Goal: Task Accomplishment & Management: Manage account settings

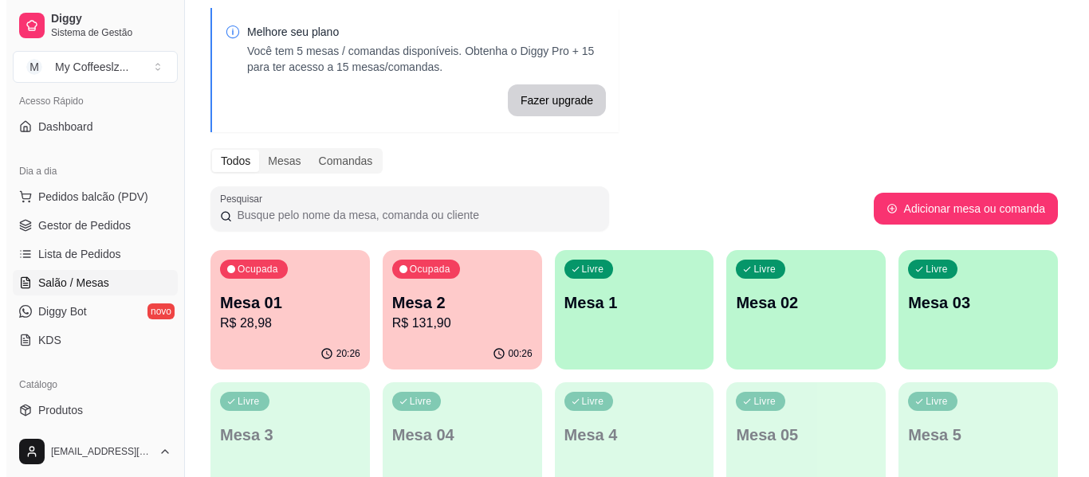
scroll to position [80, 0]
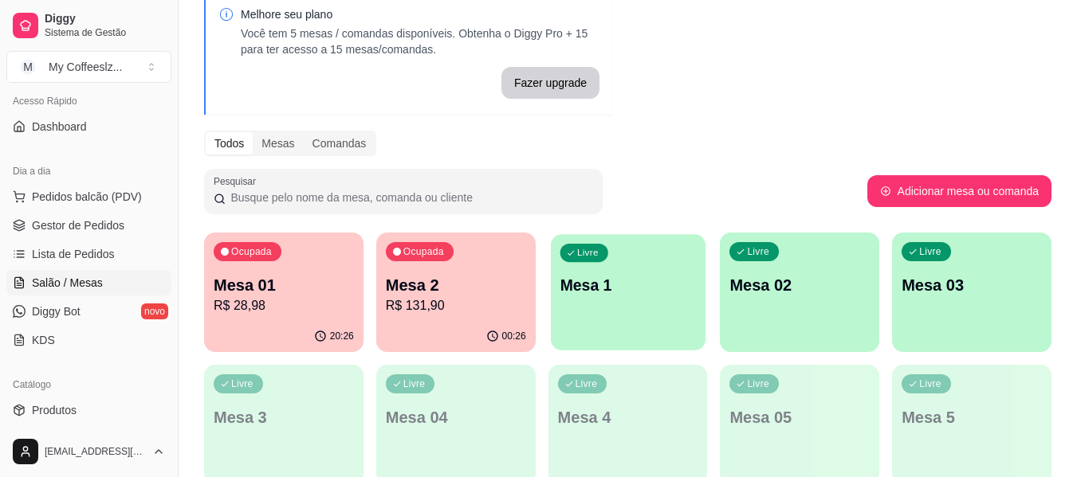
click at [630, 275] on p "Mesa 1" at bounding box center [628, 286] width 136 height 22
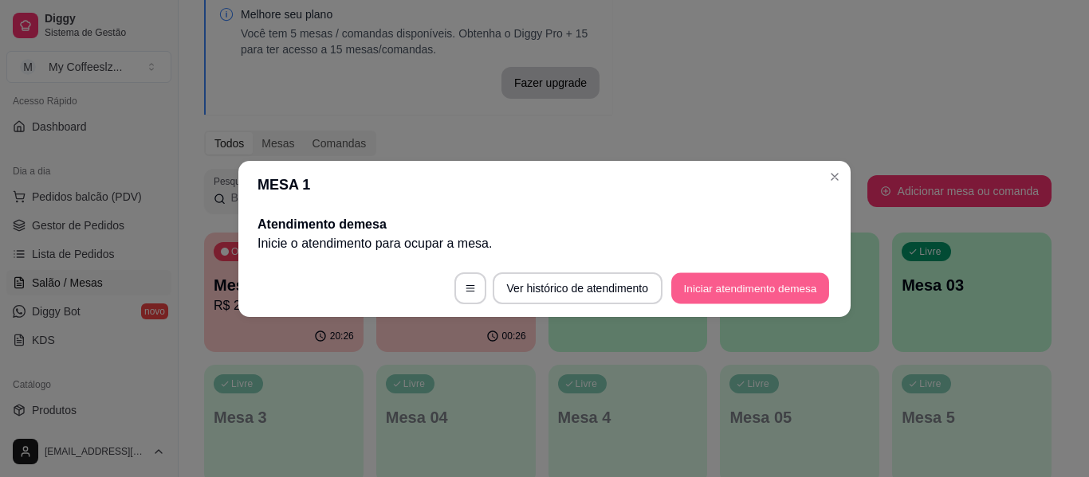
click at [719, 297] on button "Iniciar atendimento de mesa" at bounding box center [750, 288] width 158 height 31
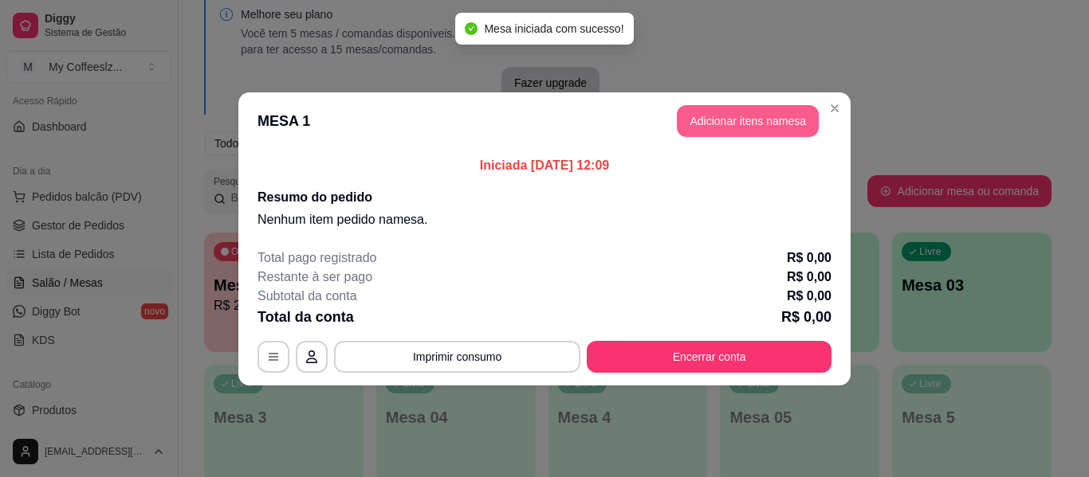
click at [759, 124] on button "Adicionar itens na mesa" at bounding box center [748, 121] width 142 height 32
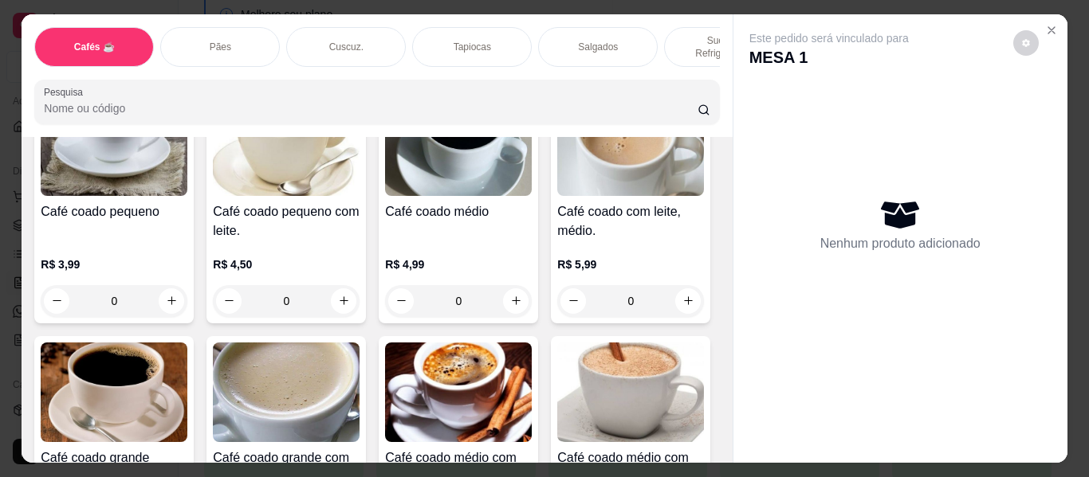
scroll to position [159, 0]
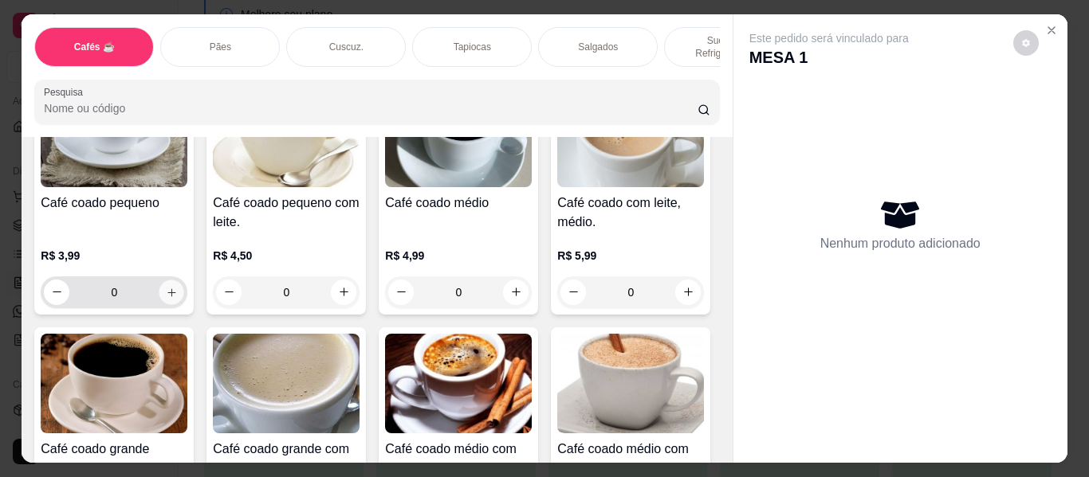
click at [166, 287] on icon "increase-product-quantity" at bounding box center [172, 293] width 12 height 12
type input "1"
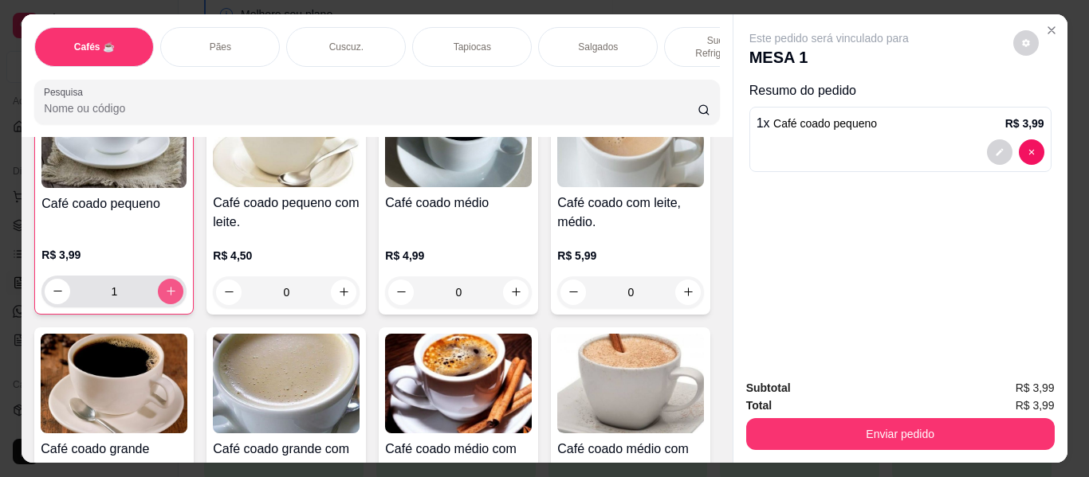
scroll to position [160, 0]
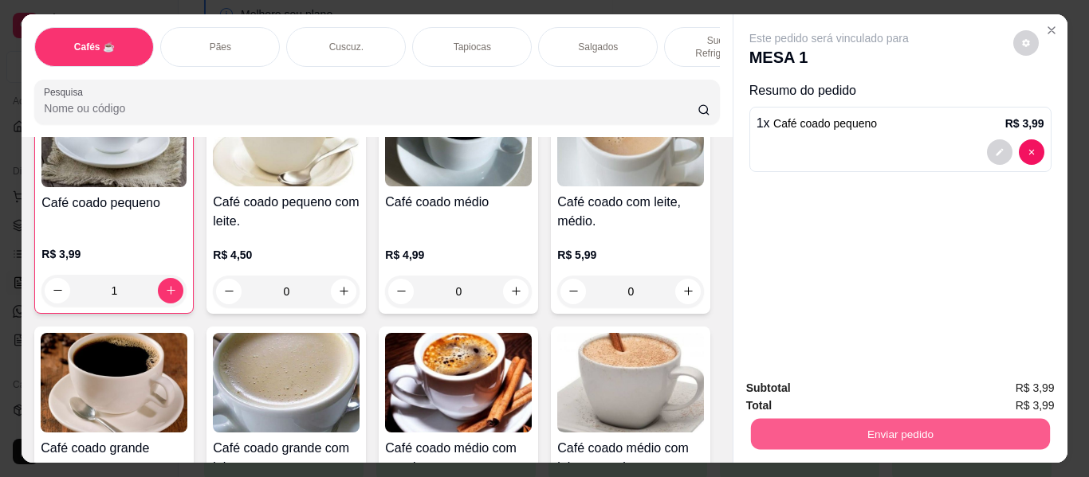
click at [827, 425] on button "Enviar pedido" at bounding box center [899, 434] width 299 height 31
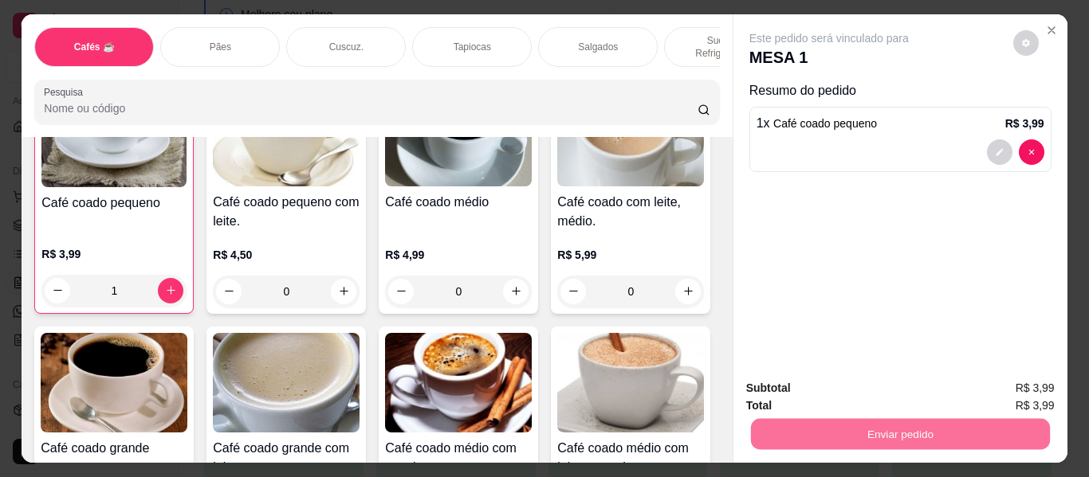
click at [1014, 387] on button "Enviar pedido" at bounding box center [1013, 389] width 90 height 30
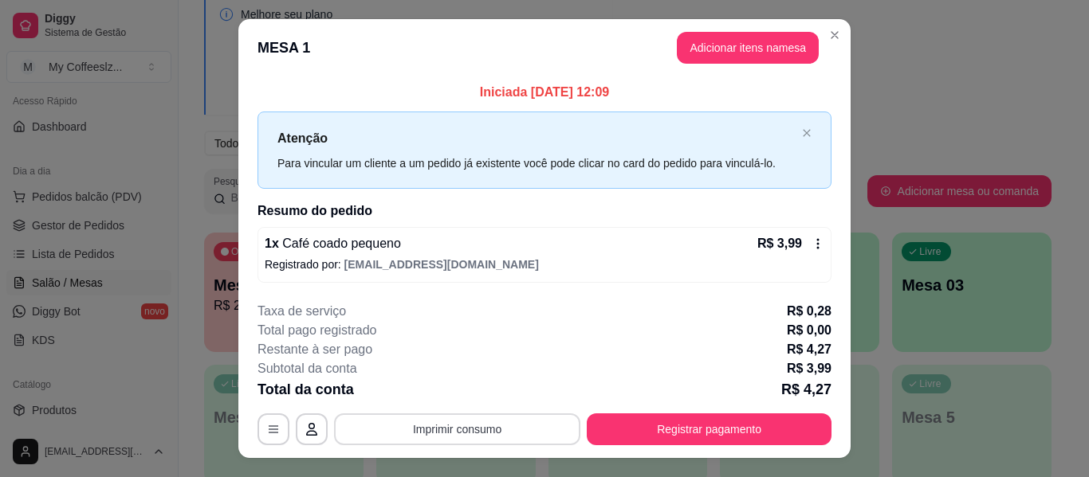
click at [486, 426] on button "Imprimir consumo" at bounding box center [457, 430] width 246 height 32
click at [454, 383] on button "impressora" at bounding box center [456, 392] width 112 height 25
click at [446, 432] on button "Imprimir consumo" at bounding box center [457, 429] width 239 height 31
click at [456, 393] on button "impressora" at bounding box center [457, 393] width 116 height 26
click at [456, 393] on div "Escolha a impressora impressora" at bounding box center [457, 382] width 132 height 54
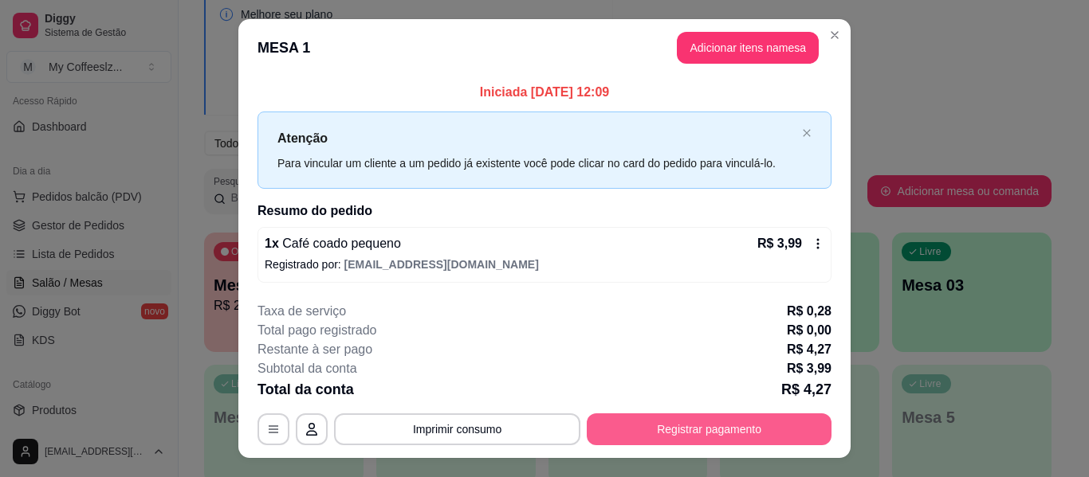
click at [664, 430] on button "Registrar pagamento" at bounding box center [709, 430] width 245 height 32
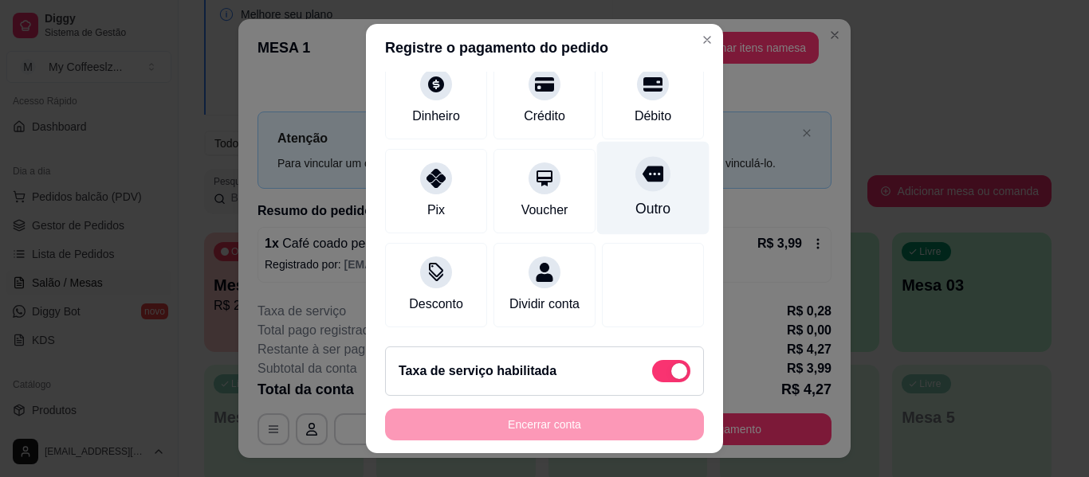
scroll to position [159, 0]
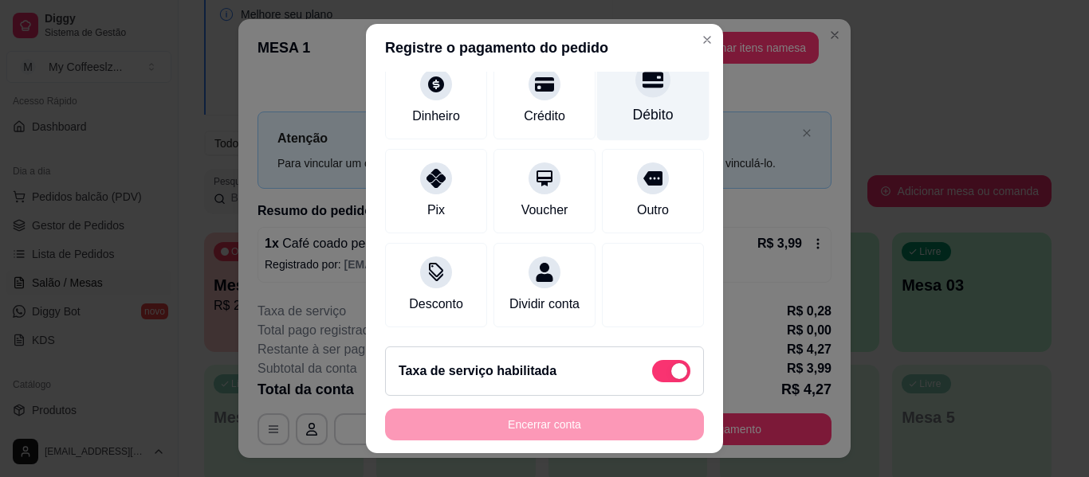
click at [633, 104] on div "Débito" at bounding box center [653, 114] width 41 height 21
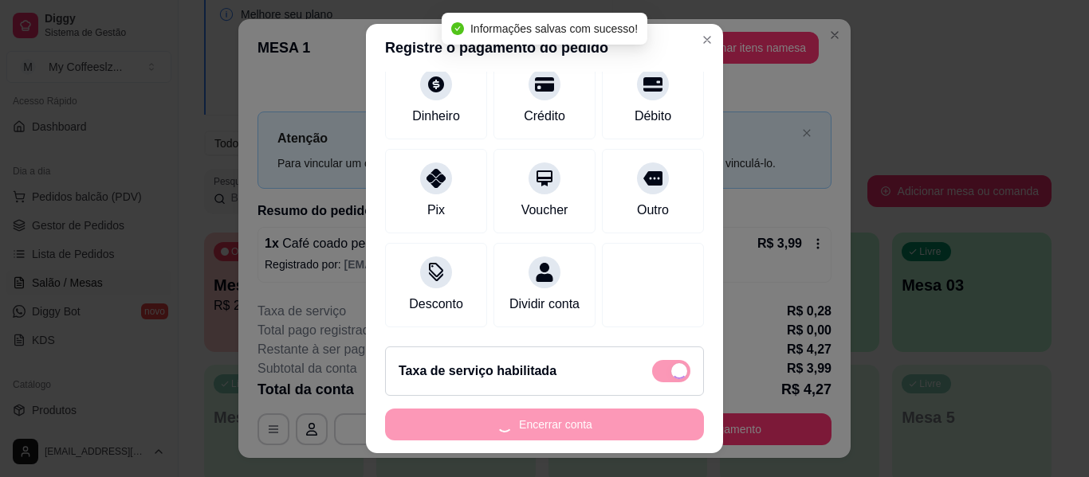
type input "R$ 0,00"
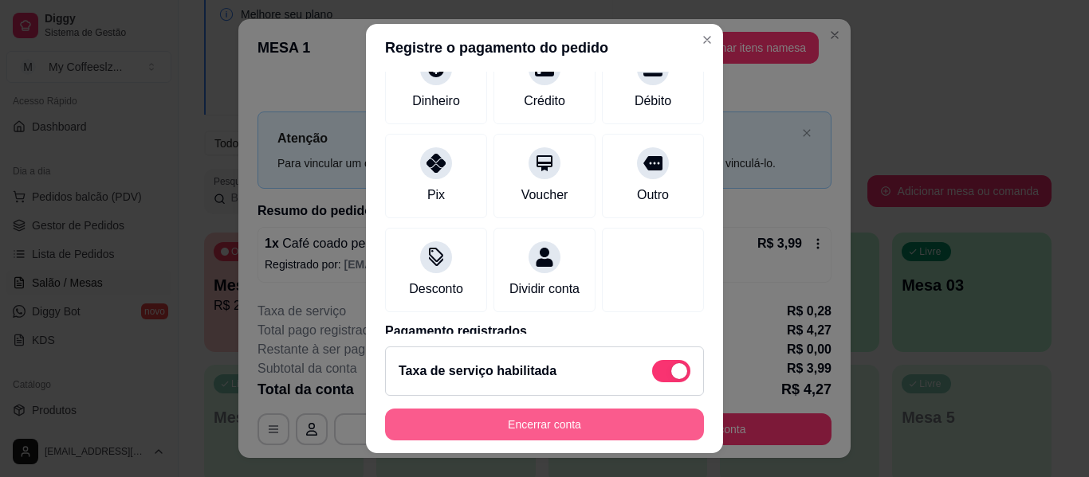
click at [529, 426] on button "Encerrar conta" at bounding box center [544, 425] width 319 height 32
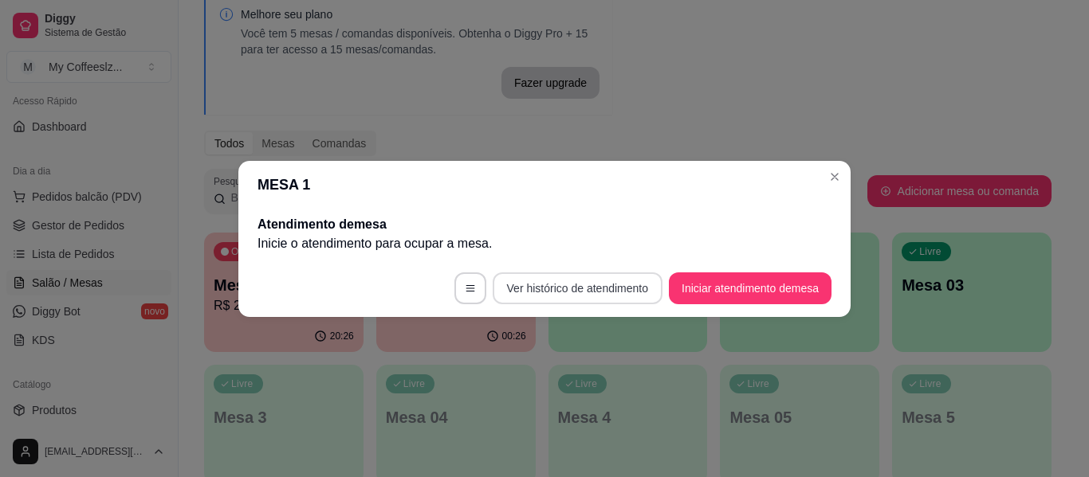
click at [603, 294] on button "Ver histórico de atendimento" at bounding box center [578, 289] width 170 height 32
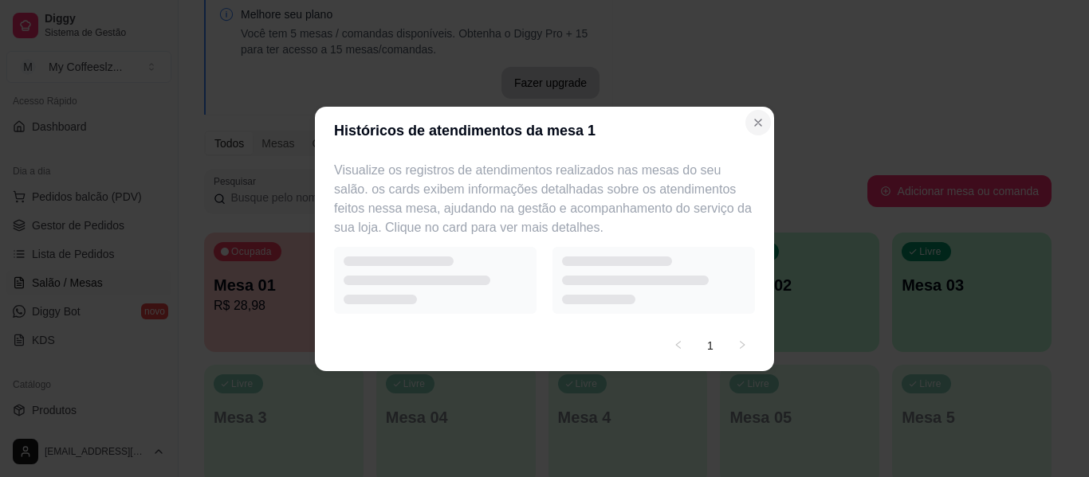
click at [756, 128] on section "Históricos de atendimentos da mesa 1 Visualize os registros de atendimentos rea…" at bounding box center [544, 239] width 459 height 265
select select "7"
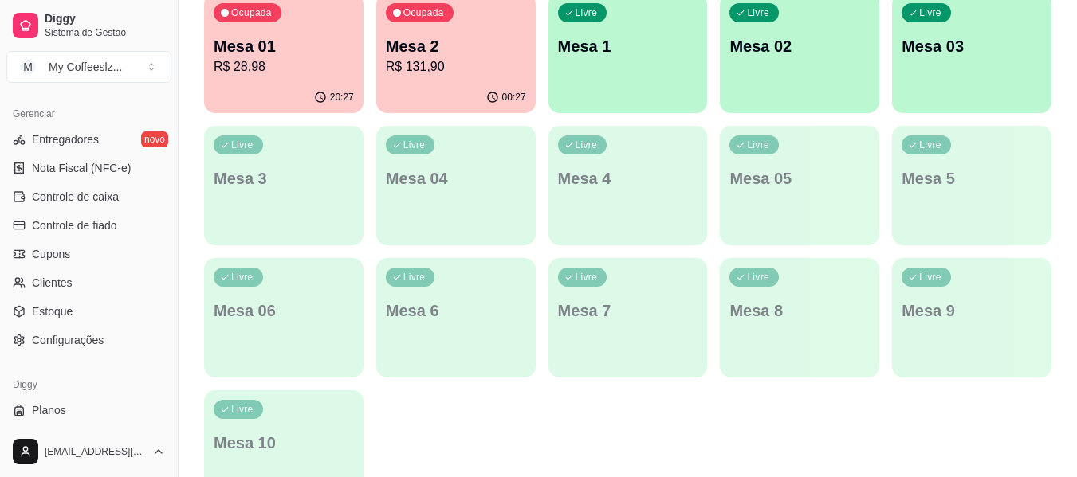
scroll to position [670, 0]
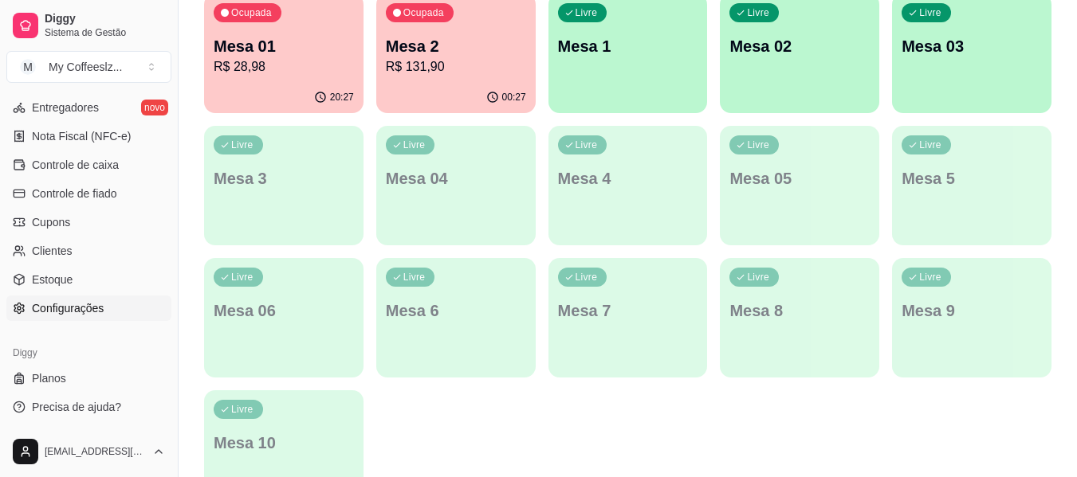
click at [70, 304] on span "Configurações" at bounding box center [68, 308] width 72 height 16
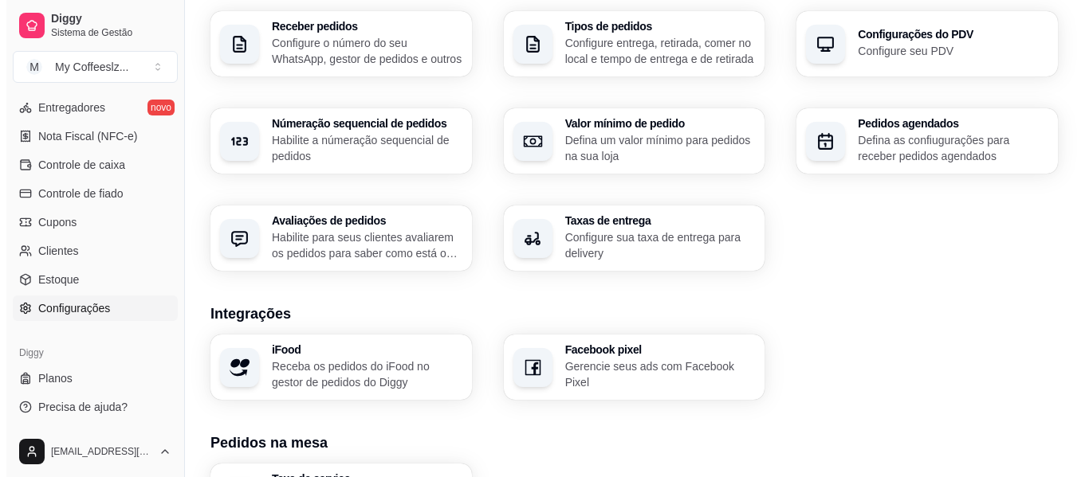
scroll to position [639, 0]
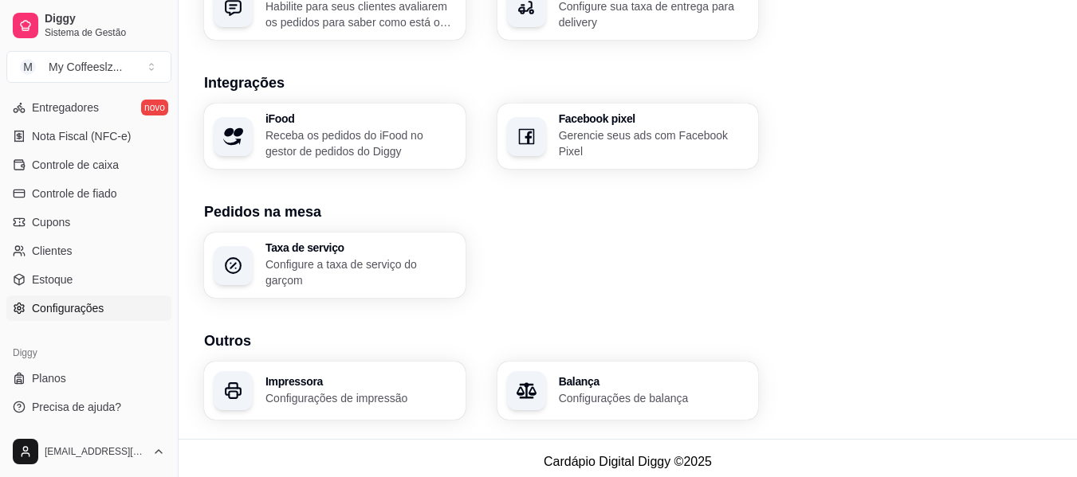
click at [379, 382] on div "Impressora Configurações de impressão" at bounding box center [360, 391] width 191 height 30
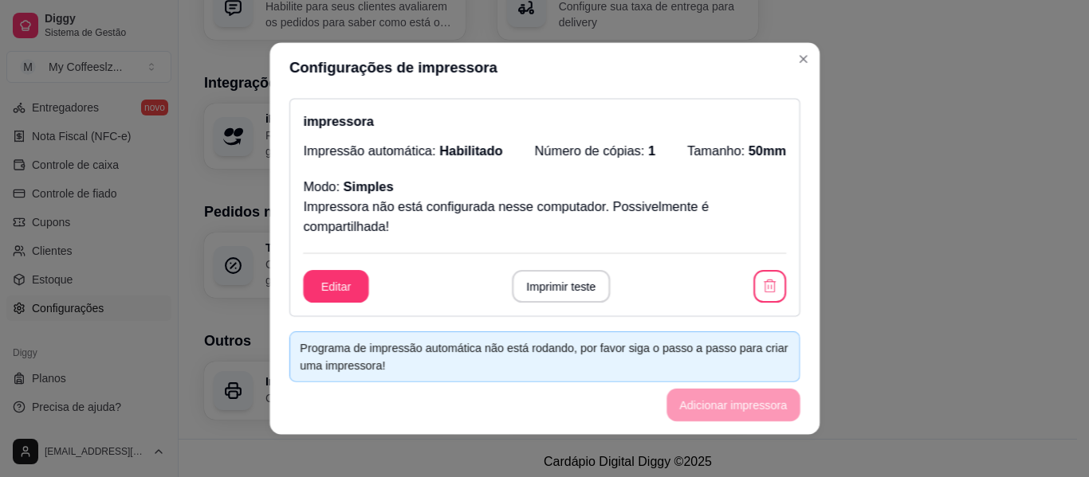
click at [379, 382] on footer "Programa de impressão automática não está rodando, por favor siga o passo a pas…" at bounding box center [544, 377] width 550 height 116
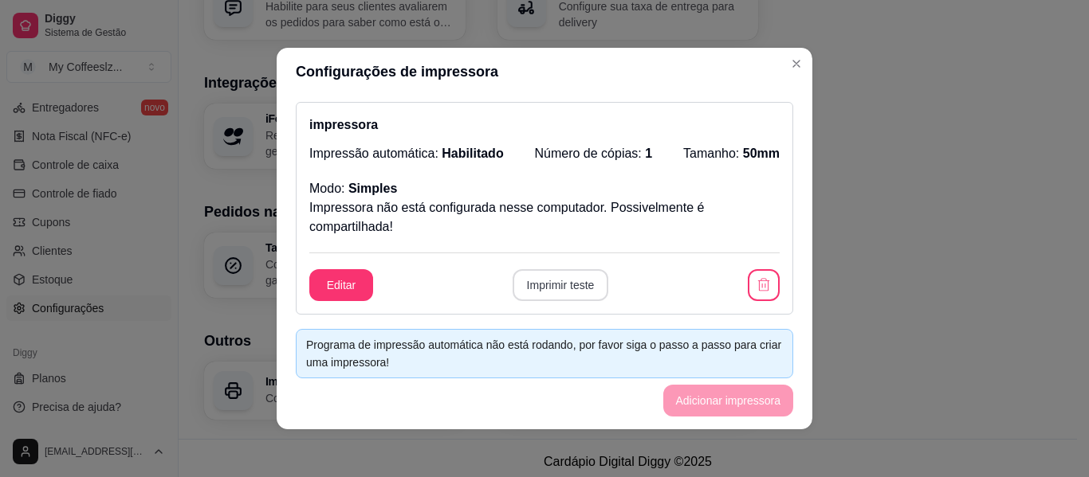
click at [552, 295] on button "Imprimir teste" at bounding box center [561, 285] width 96 height 32
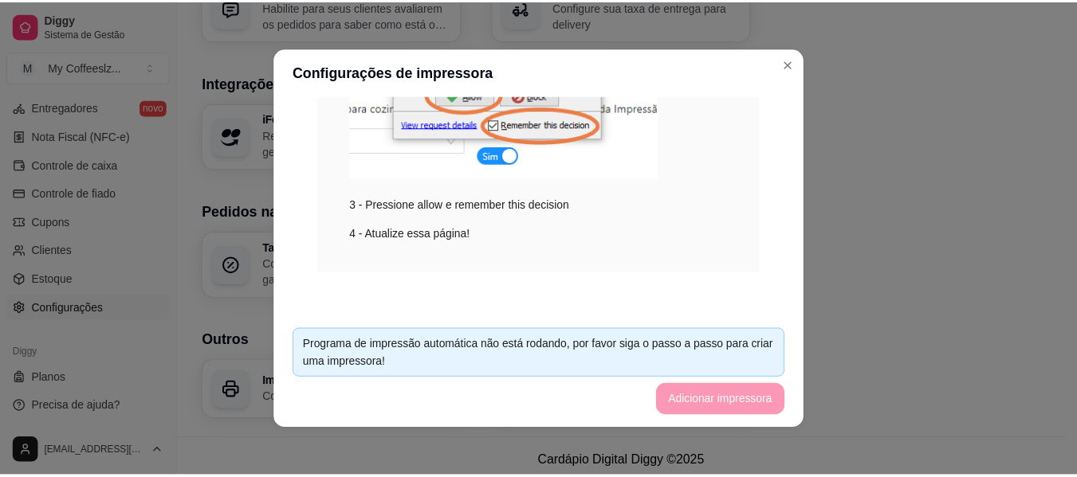
scroll to position [647, 0]
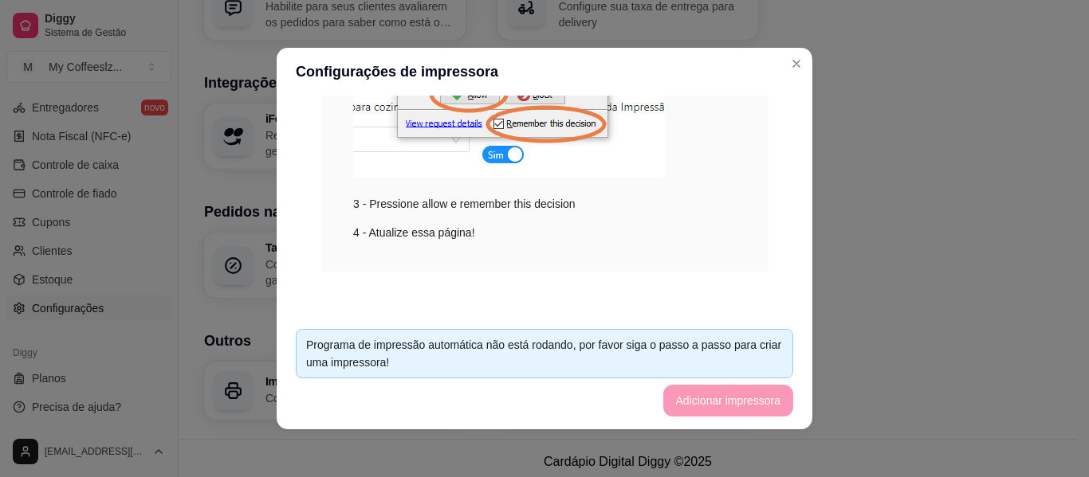
click at [713, 410] on footer "Programa de impressão automática não está rodando, por favor siga o passo a pas…" at bounding box center [545, 372] width 536 height 113
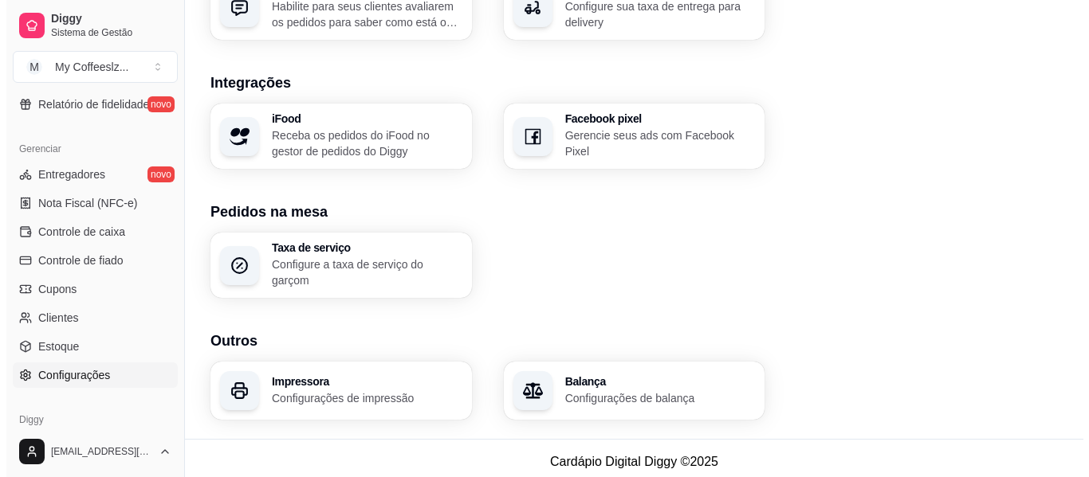
scroll to position [670, 0]
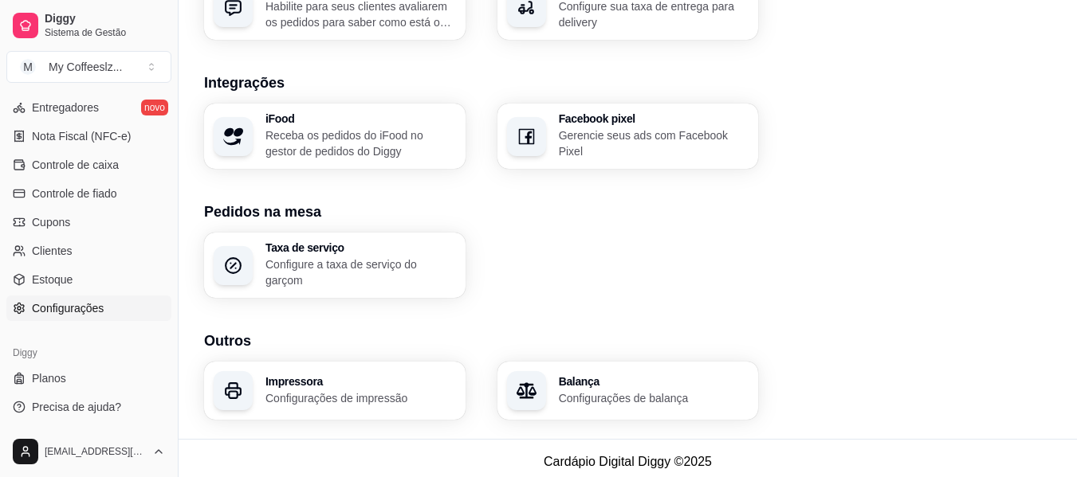
click at [316, 378] on h3 "Impressora" at bounding box center [360, 381] width 191 height 11
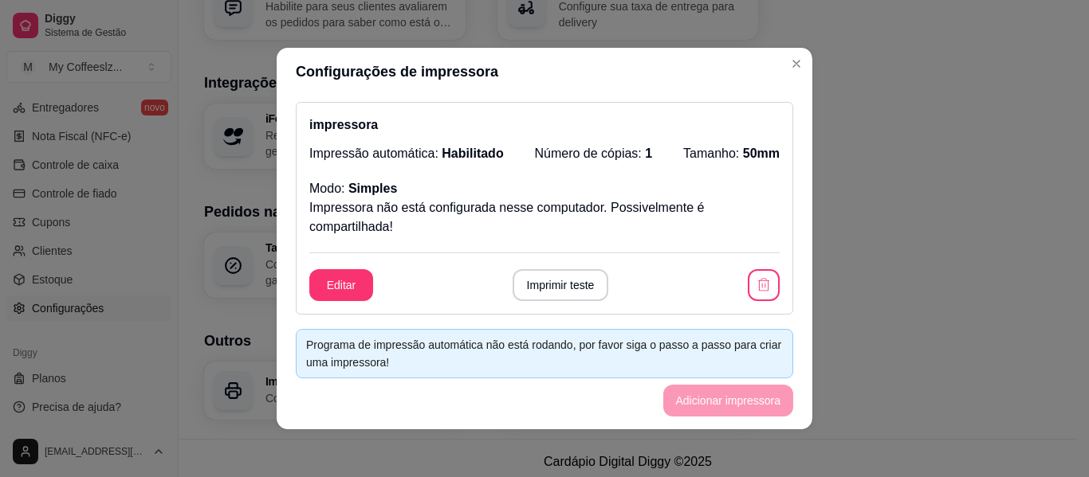
click at [403, 364] on div "Programa de impressão automática não está rodando, por favor siga o passo a pas…" at bounding box center [544, 353] width 477 height 35
click at [549, 290] on button "Imprimir teste" at bounding box center [561, 285] width 96 height 32
click at [748, 287] on button "button" at bounding box center [764, 285] width 32 height 32
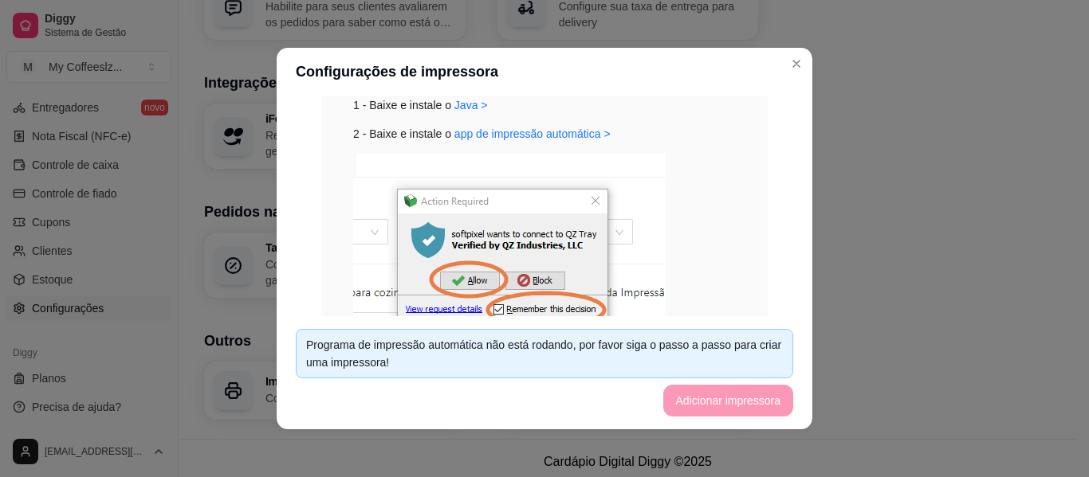
scroll to position [3, 0]
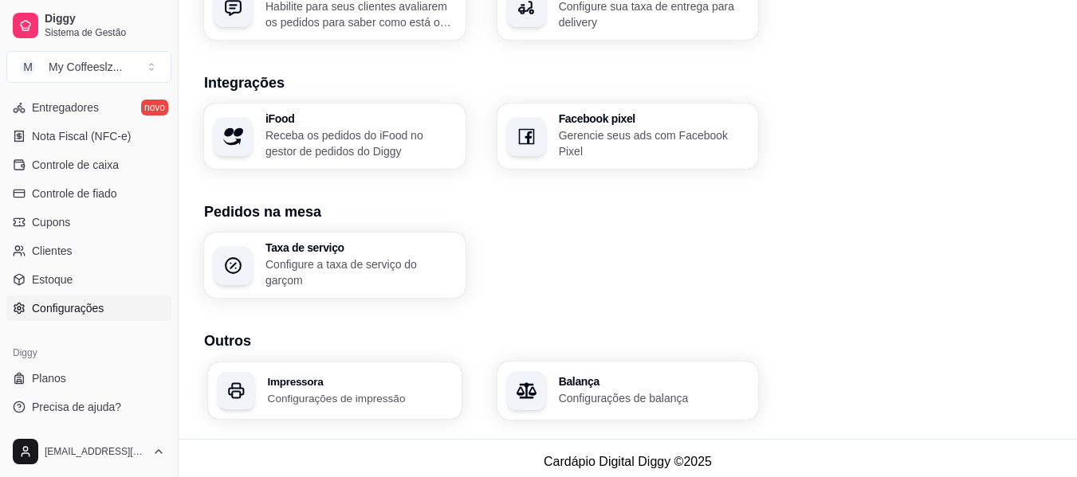
click at [346, 405] on div "Impressora Configurações de impressão" at bounding box center [334, 391] width 253 height 57
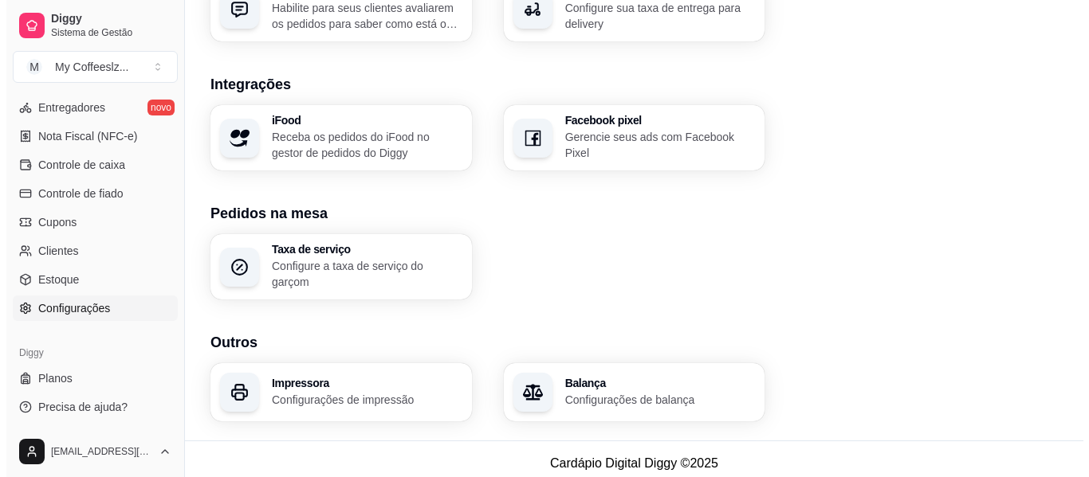
scroll to position [639, 0]
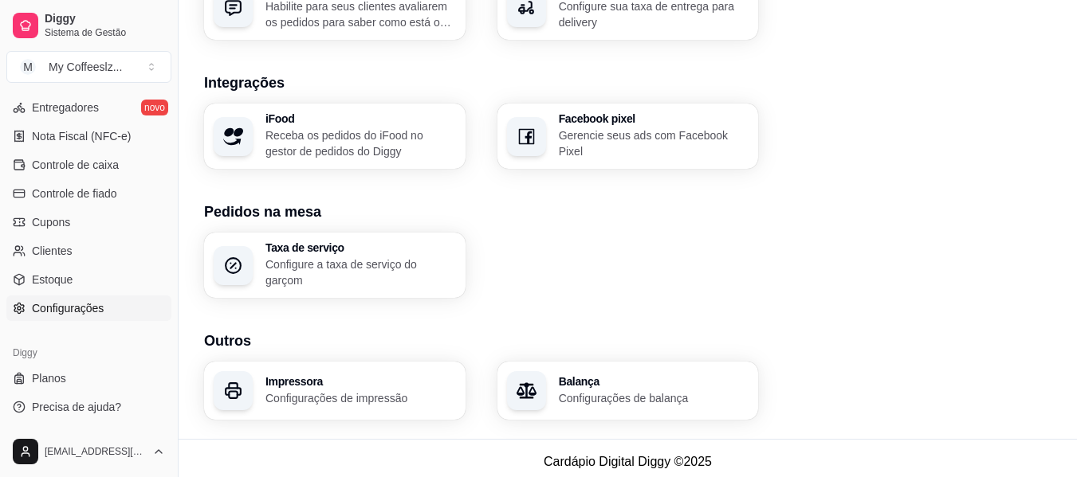
click at [366, 391] on p "Configurações de impressão" at bounding box center [360, 399] width 191 height 16
click at [366, 390] on footer "Programa de impressão automática não está rodando, por favor siga o passo a pas…" at bounding box center [538, 374] width 543 height 115
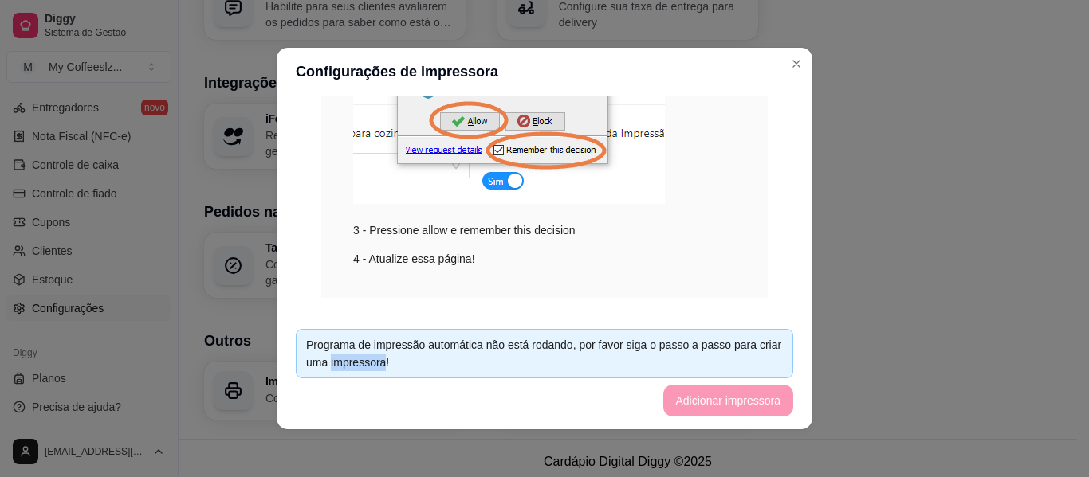
scroll to position [425, 0]
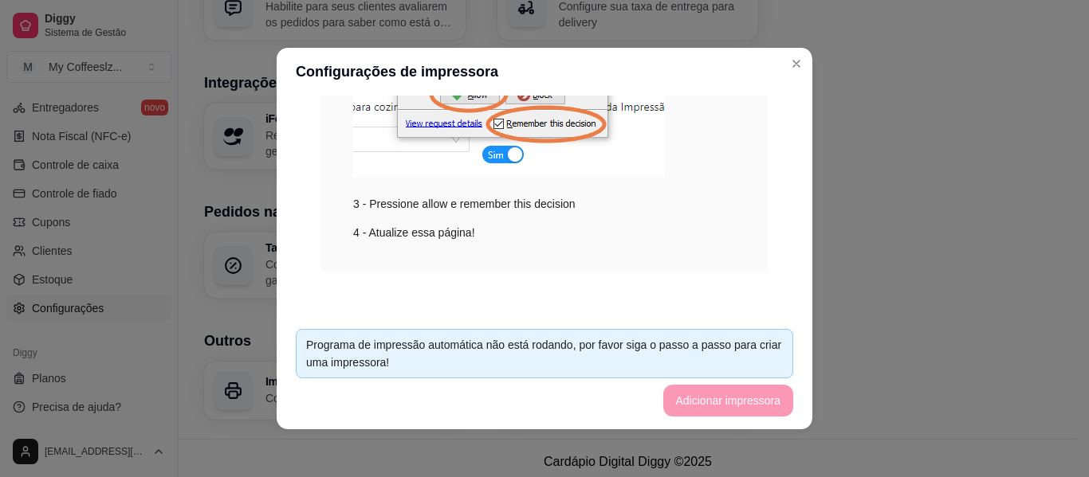
click at [636, 233] on div "4 - Atualize essa página!" at bounding box center [544, 233] width 383 height 18
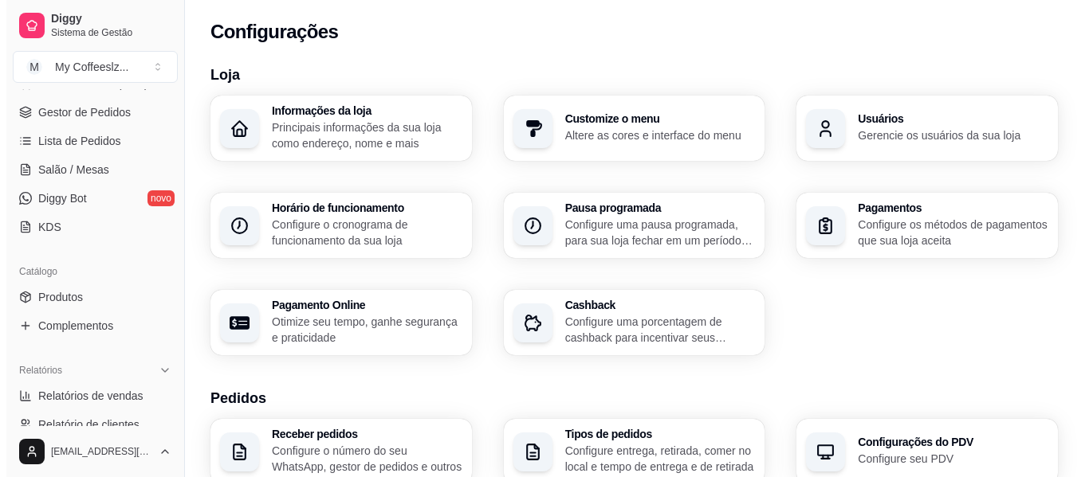
scroll to position [239, 0]
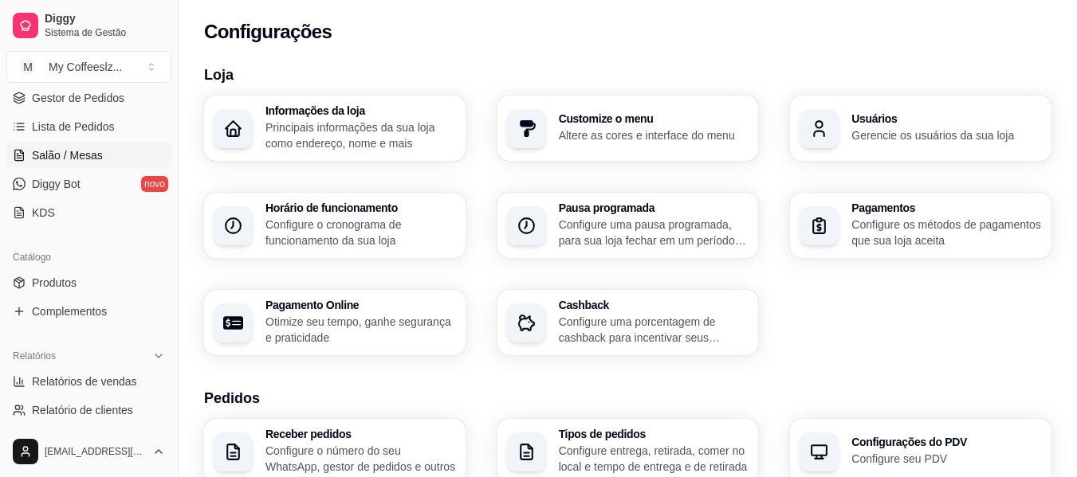
click at [97, 160] on span "Salão / Mesas" at bounding box center [67, 155] width 71 height 16
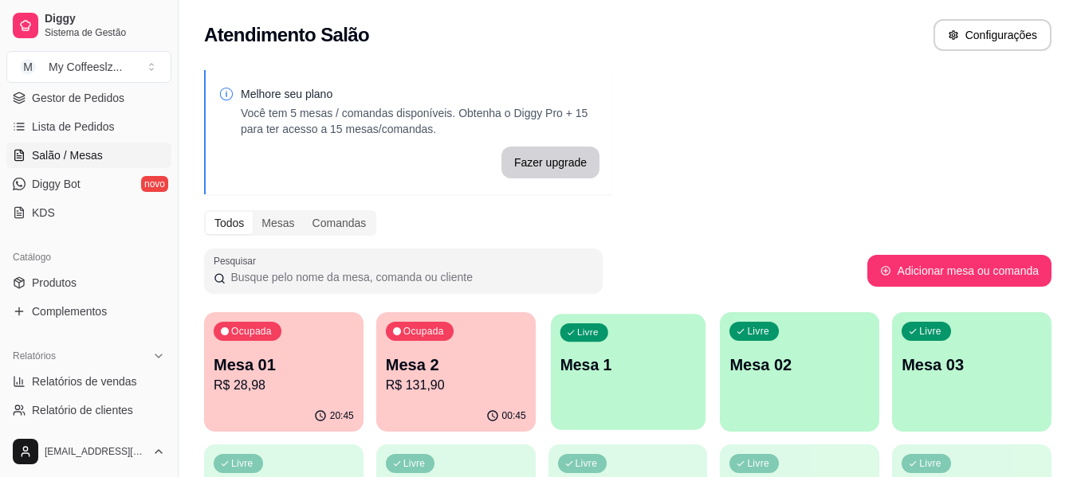
click at [635, 383] on div "Livre Mesa 1" at bounding box center [628, 362] width 155 height 97
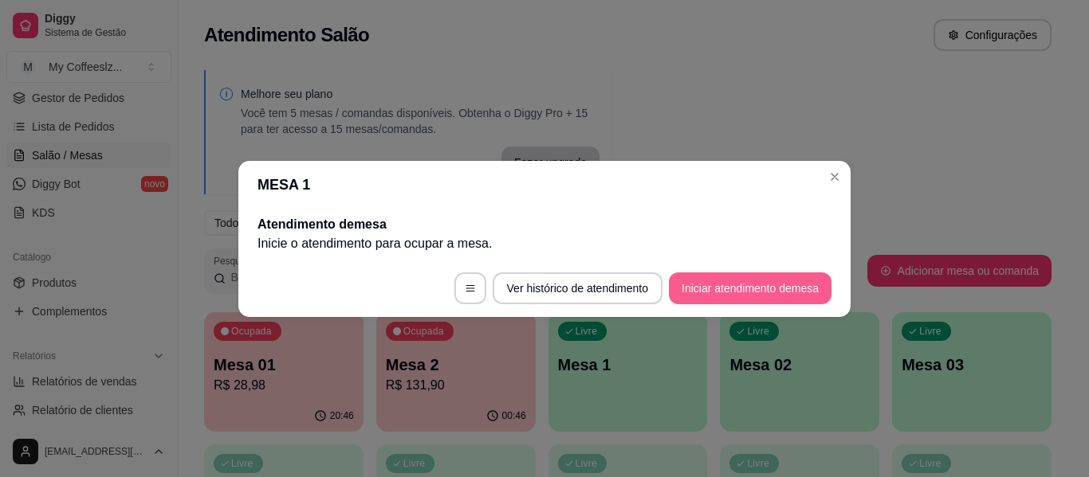
click at [706, 282] on button "Iniciar atendimento de mesa" at bounding box center [750, 289] width 163 height 32
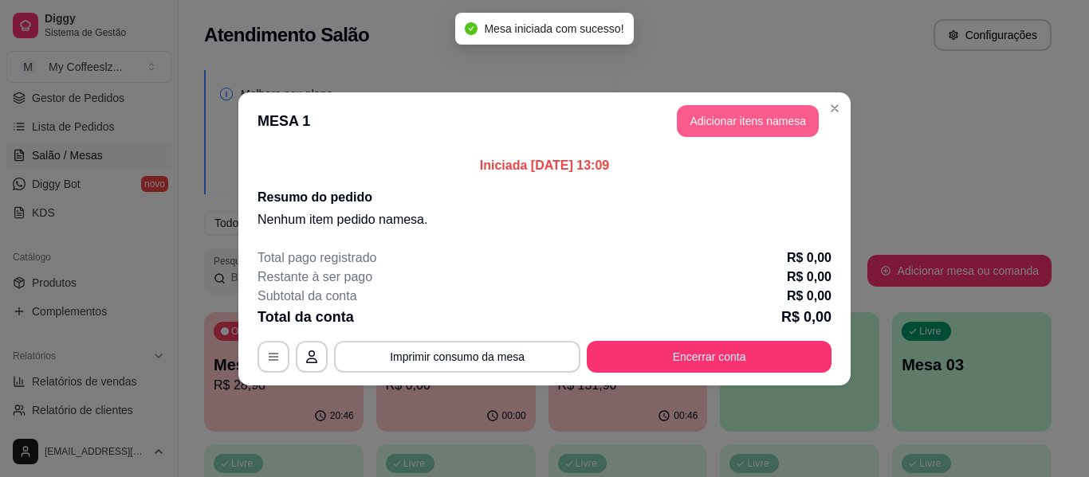
click at [762, 119] on button "Adicionar itens na mesa" at bounding box center [748, 121] width 142 height 32
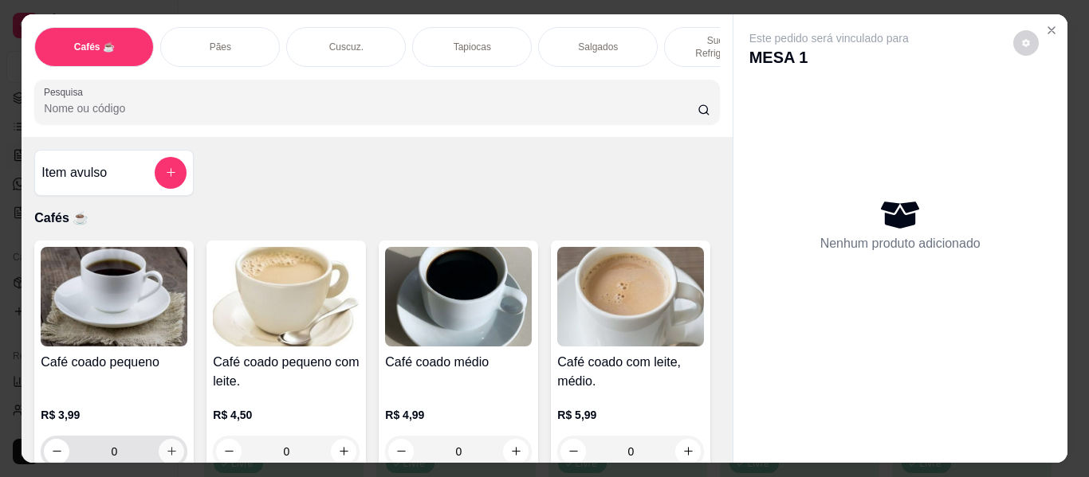
click at [166, 446] on icon "increase-product-quantity" at bounding box center [172, 452] width 12 height 12
type input "1"
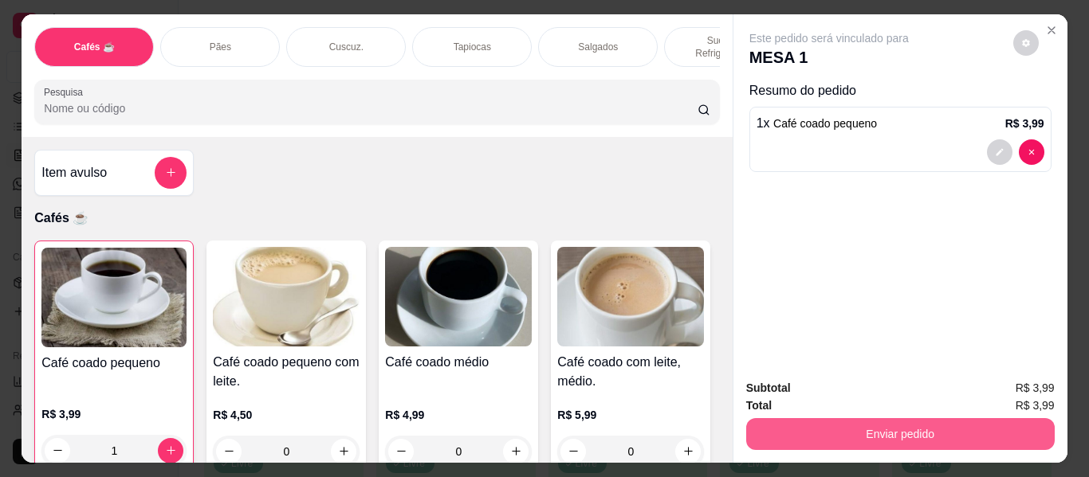
click at [946, 421] on button "Enviar pedido" at bounding box center [900, 434] width 308 height 32
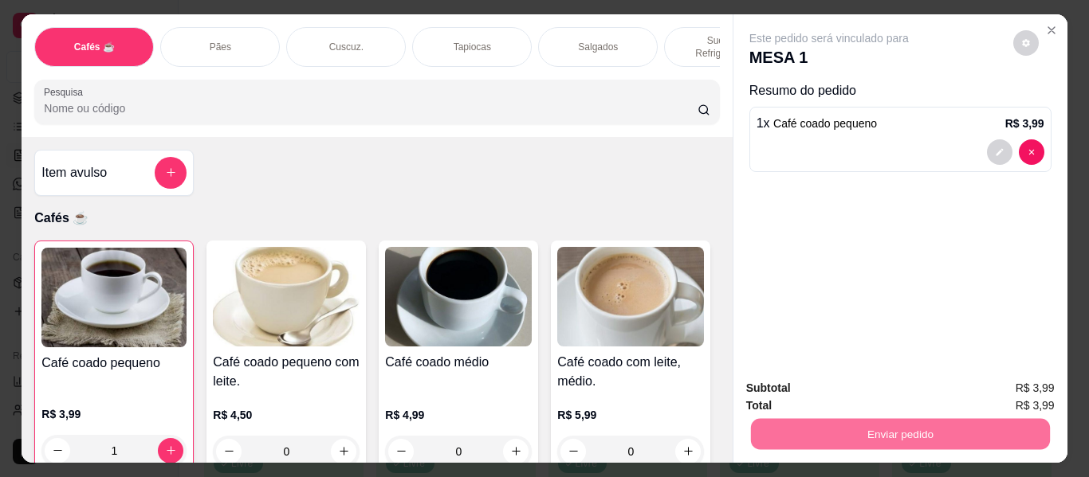
click at [1004, 391] on button "Enviar pedido" at bounding box center [1013, 389] width 90 height 30
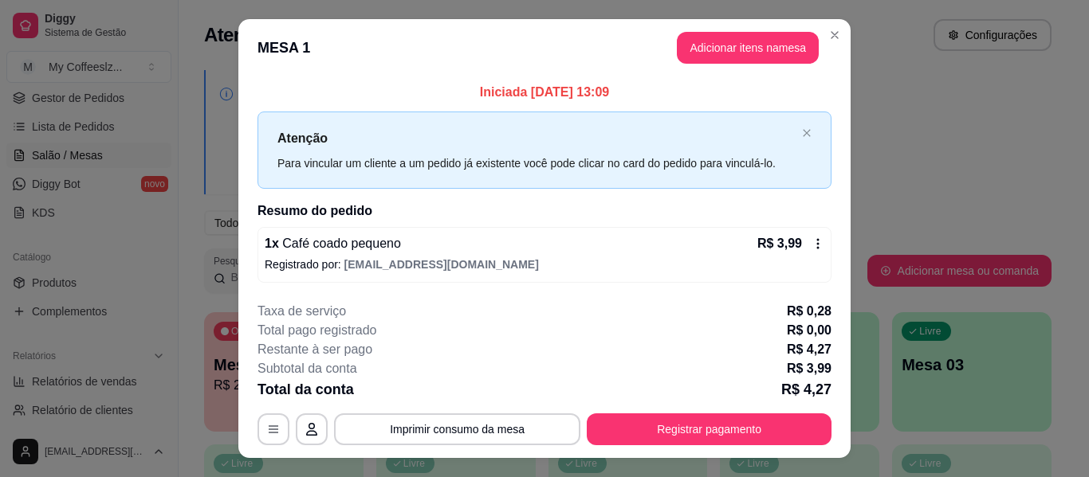
scroll to position [32, 0]
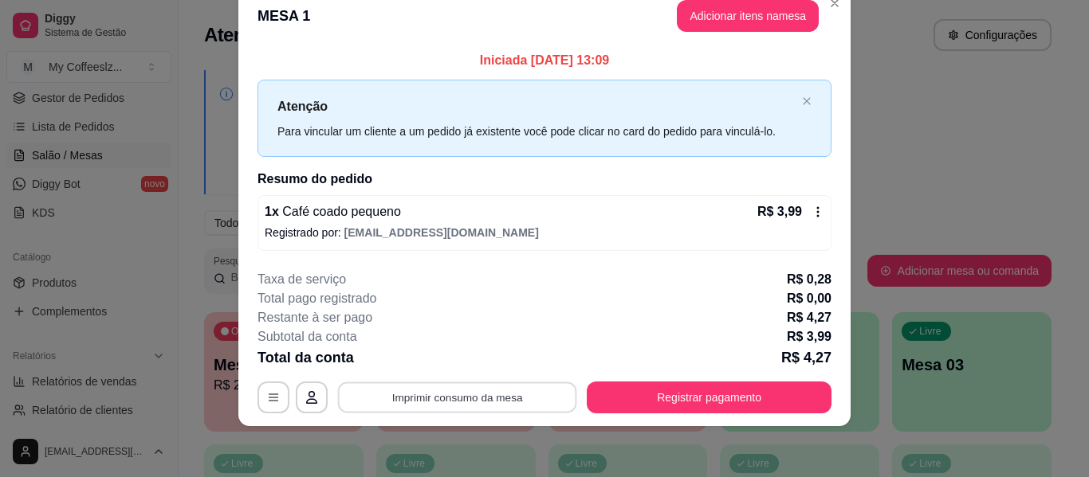
click at [434, 396] on button "Imprimir consumo da mesa" at bounding box center [457, 398] width 239 height 31
click at [461, 398] on button "Imprimir consumo da mesa" at bounding box center [457, 398] width 239 height 31
click at [491, 397] on button "Imprimir consumo da mesa" at bounding box center [457, 398] width 246 height 32
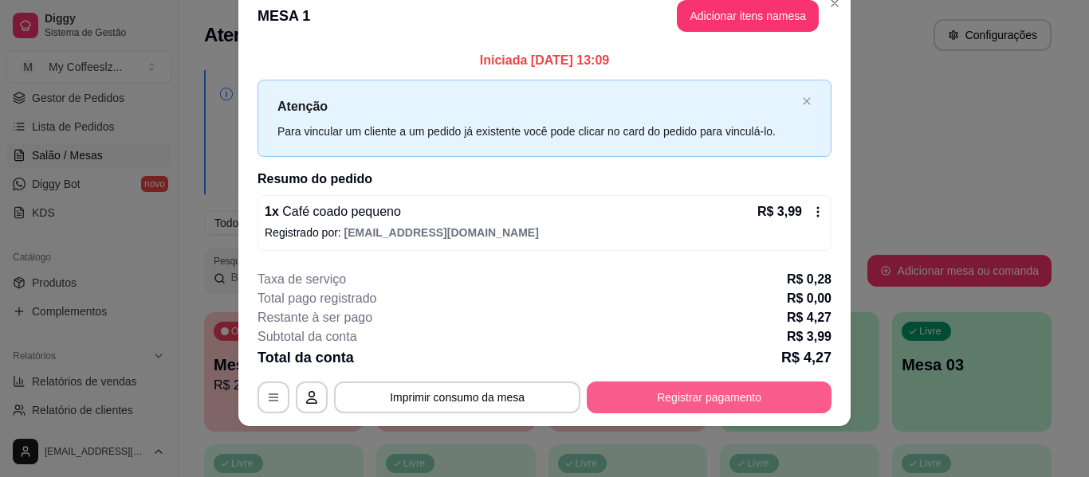
click at [752, 399] on button "Registrar pagamento" at bounding box center [709, 398] width 245 height 32
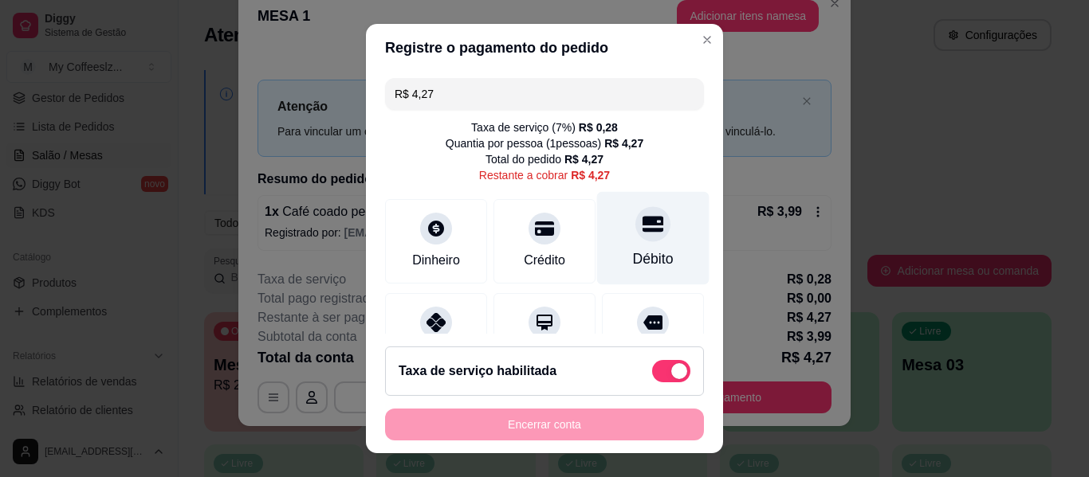
click at [643, 261] on div "Débito" at bounding box center [653, 259] width 41 height 21
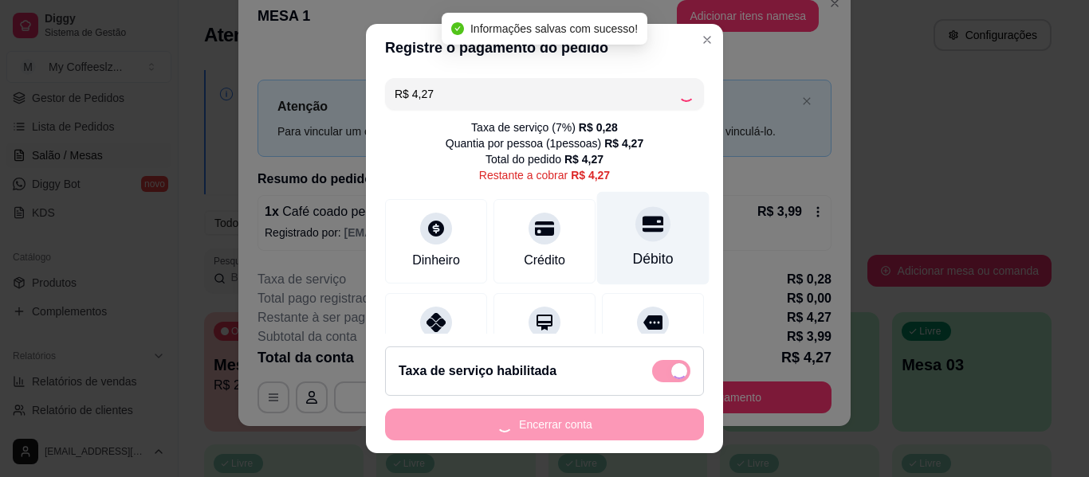
type input "R$ 0,00"
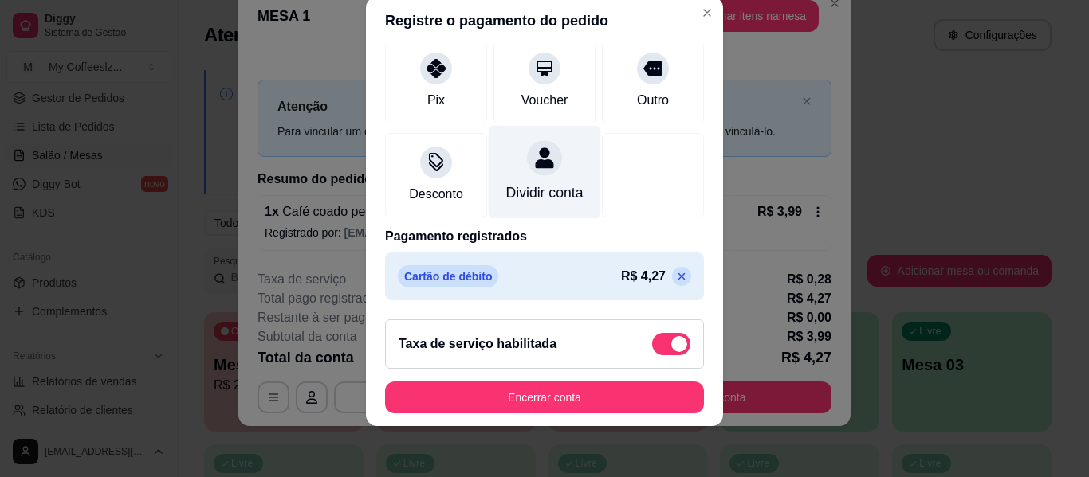
scroll to position [230, 0]
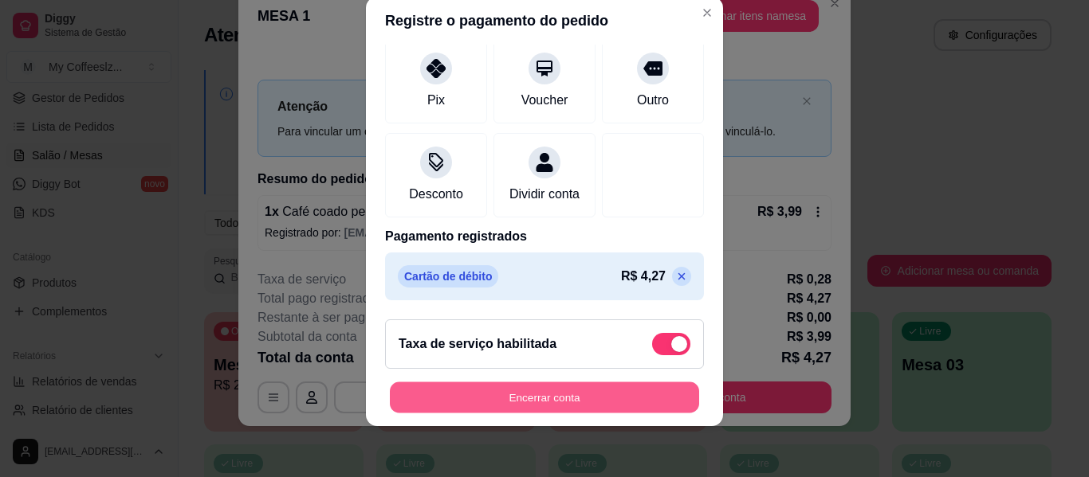
click at [535, 394] on button "Encerrar conta" at bounding box center [544, 398] width 309 height 31
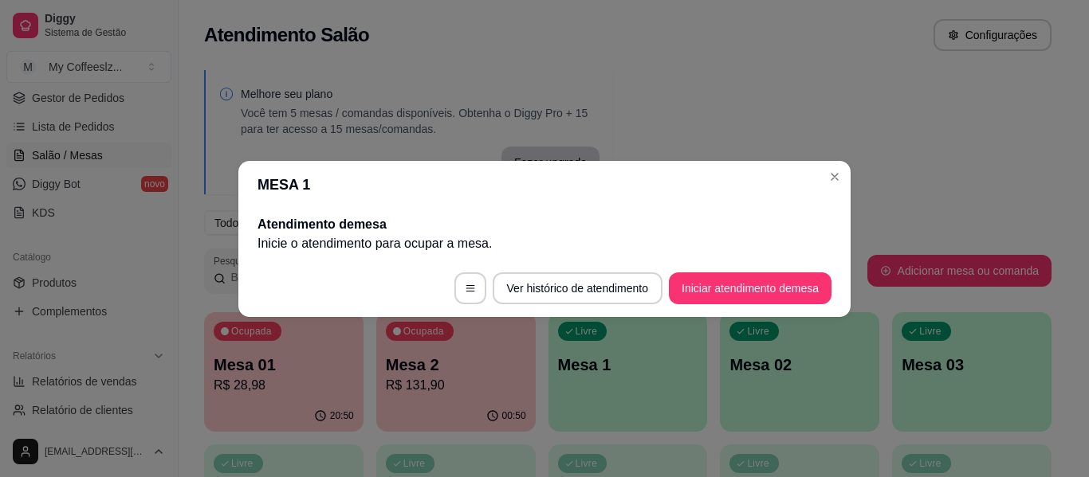
scroll to position [0, 0]
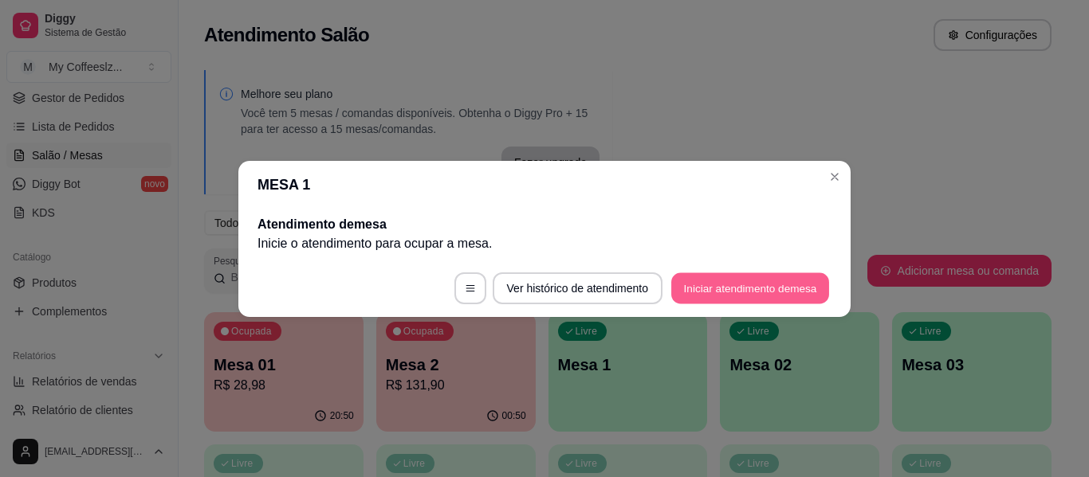
click at [684, 293] on button "Iniciar atendimento de mesa" at bounding box center [750, 288] width 158 height 31
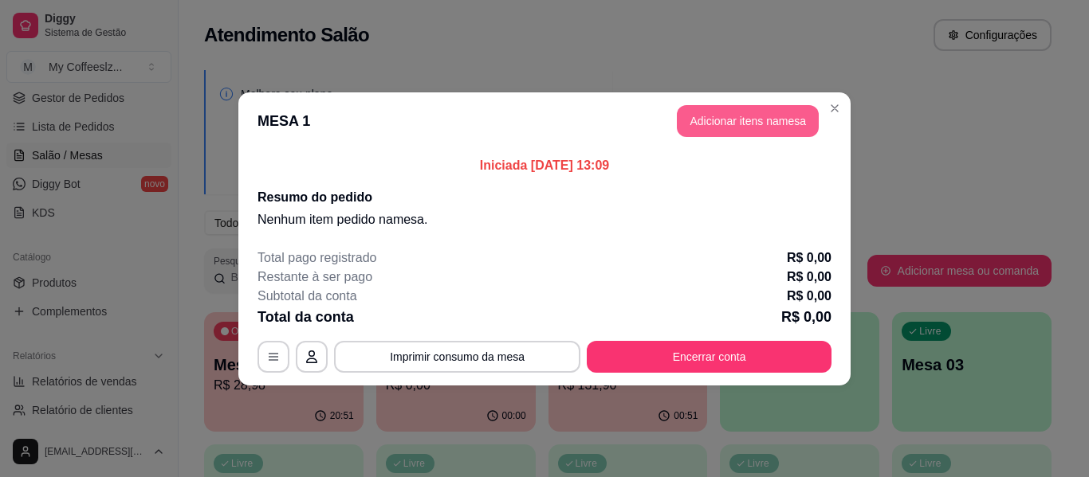
click at [746, 119] on button "Adicionar itens na mesa" at bounding box center [748, 121] width 142 height 32
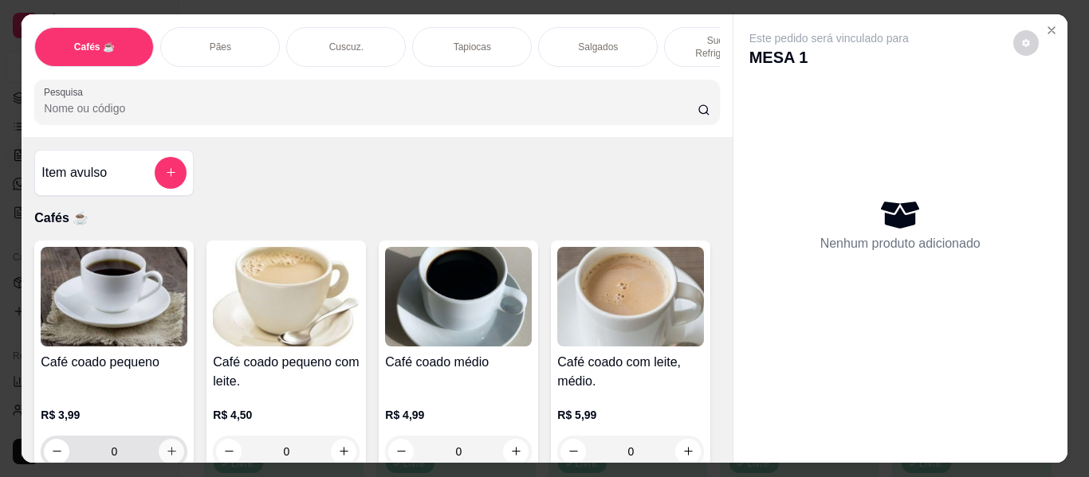
click at [167, 446] on icon "increase-product-quantity" at bounding box center [172, 452] width 12 height 12
type input "1"
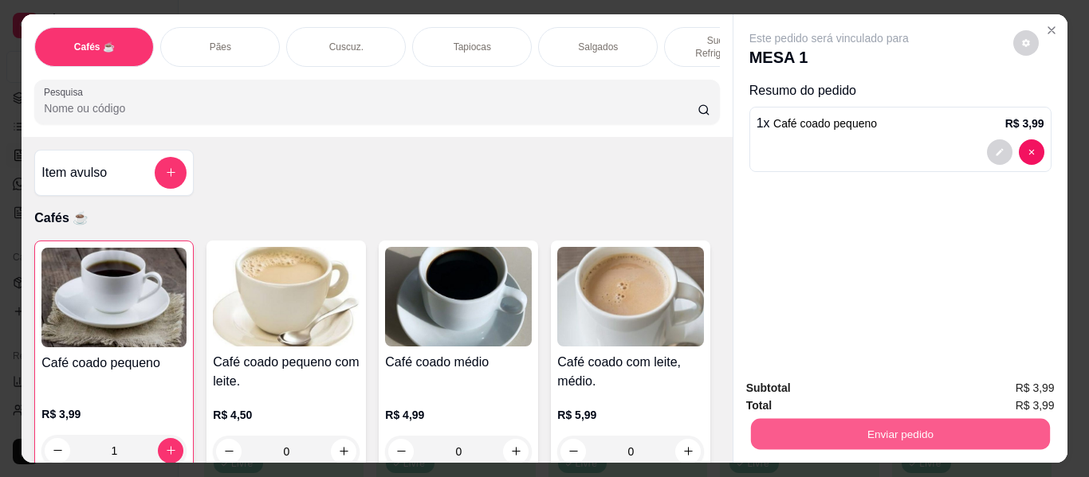
click at [953, 431] on button "Enviar pedido" at bounding box center [899, 434] width 299 height 31
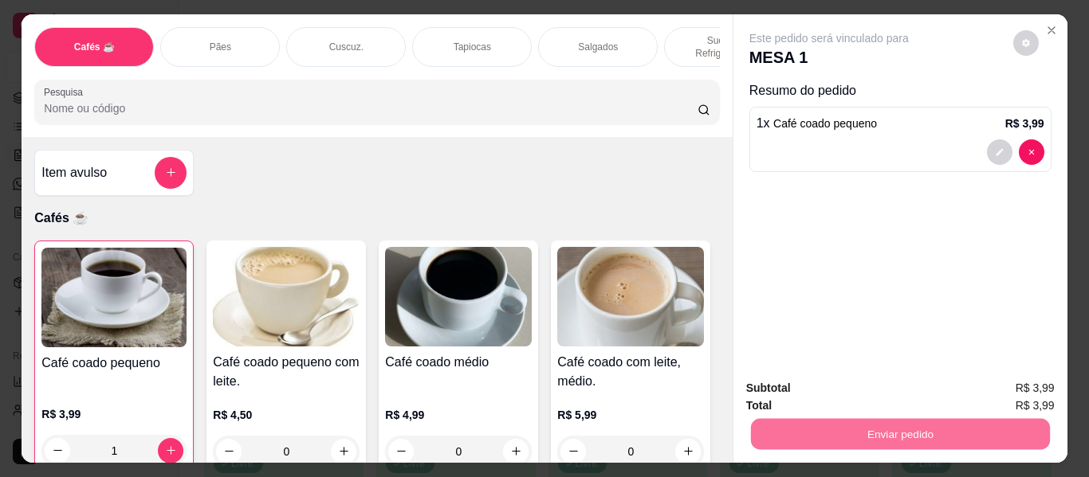
click at [1031, 387] on button "Enviar pedido" at bounding box center [1013, 389] width 90 height 30
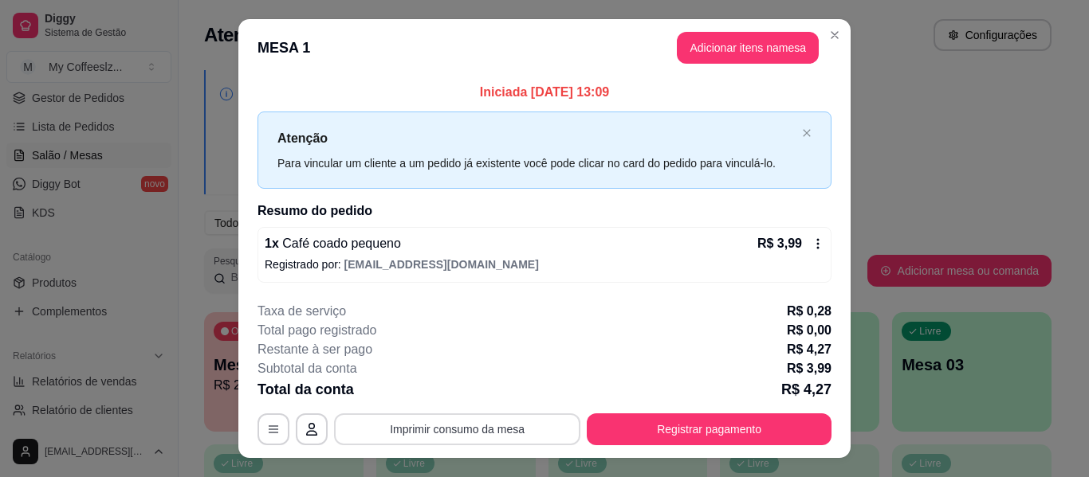
click at [509, 426] on button "Imprimir consumo da mesa" at bounding box center [457, 430] width 246 height 32
